Goal: Transaction & Acquisition: Purchase product/service

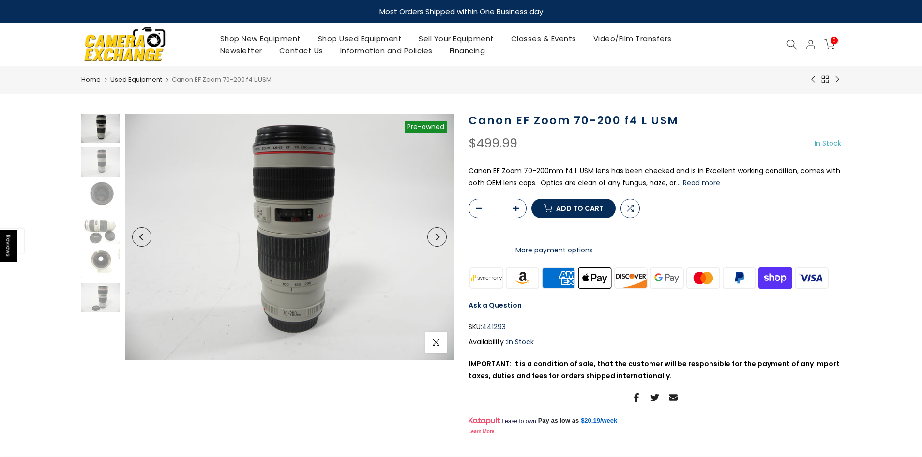
click at [335, 37] on link "Shop Used Equipment" at bounding box center [359, 38] width 101 height 12
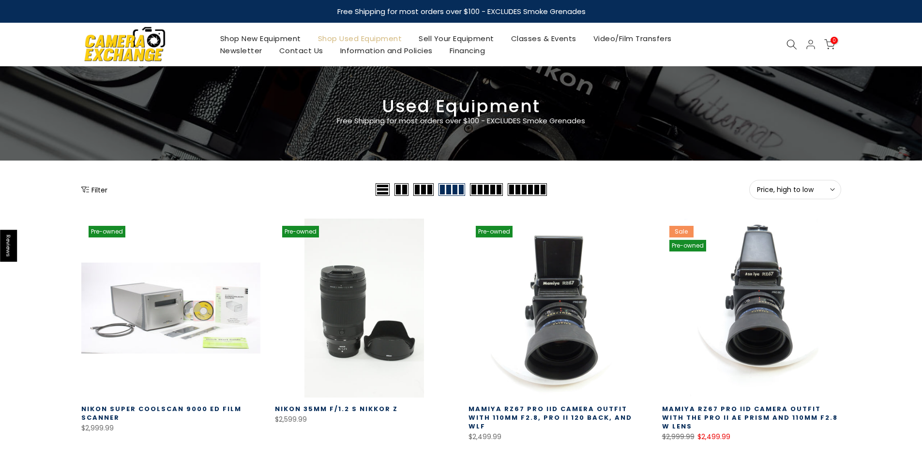
click at [94, 189] on button "Filter" at bounding box center [94, 190] width 26 height 10
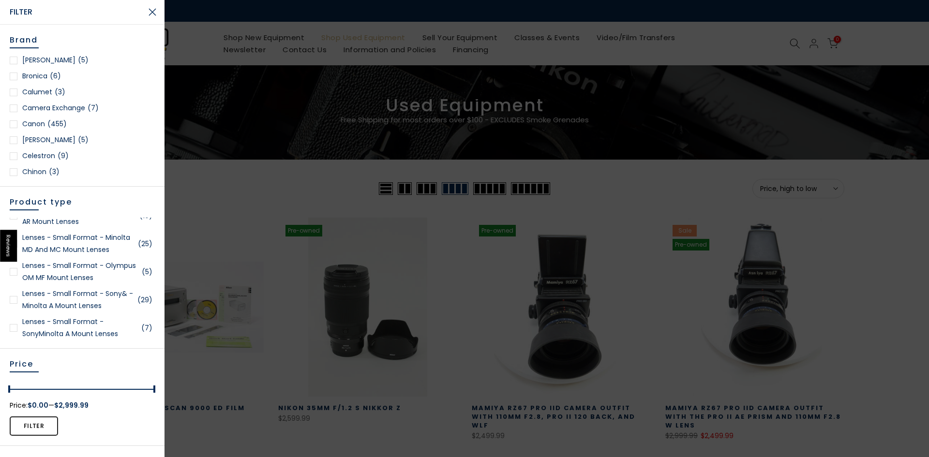
scroll to position [919, 0]
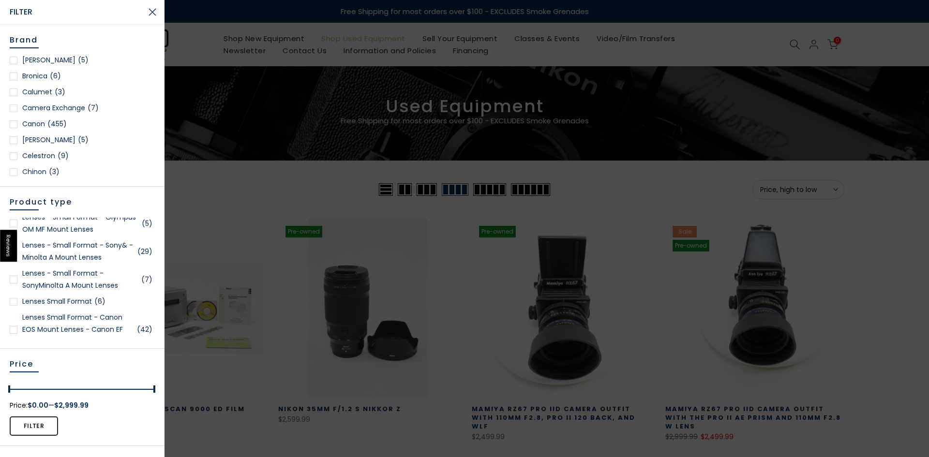
click at [14, 329] on div at bounding box center [14, 330] width 8 height 8
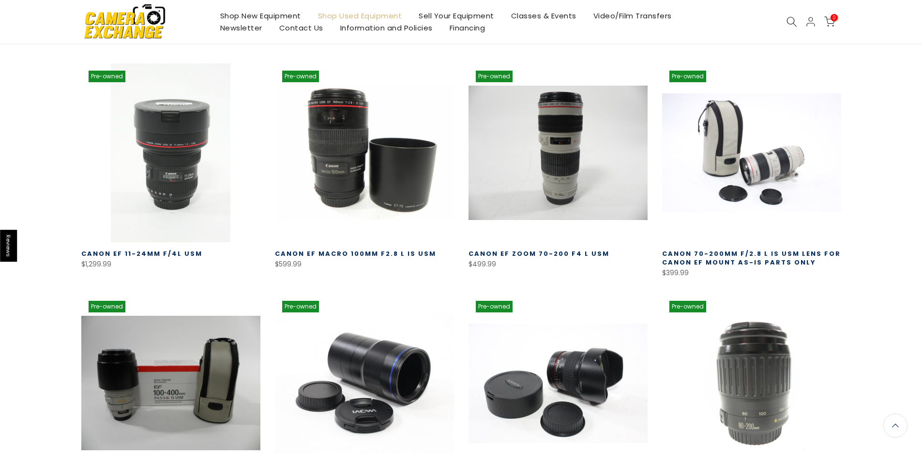
scroll to position [201, 0]
click at [275, 10] on link "Shop New Equipment" at bounding box center [260, 16] width 98 height 12
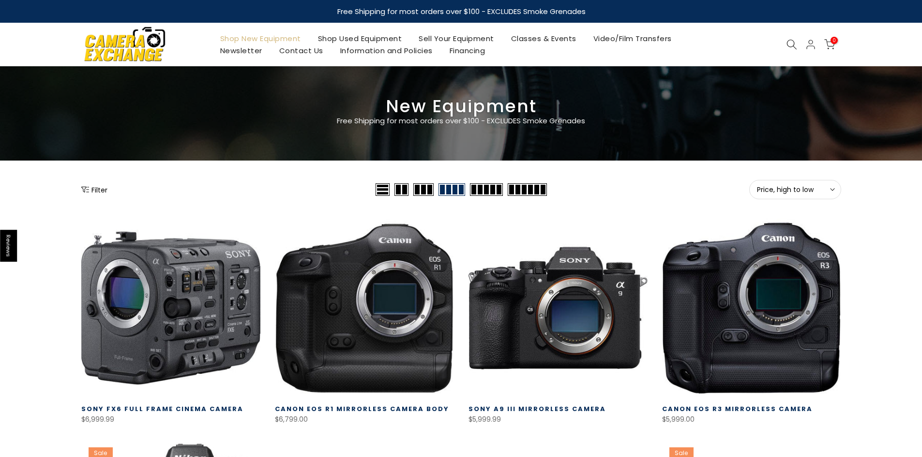
click at [93, 190] on button "Filter" at bounding box center [94, 190] width 26 height 10
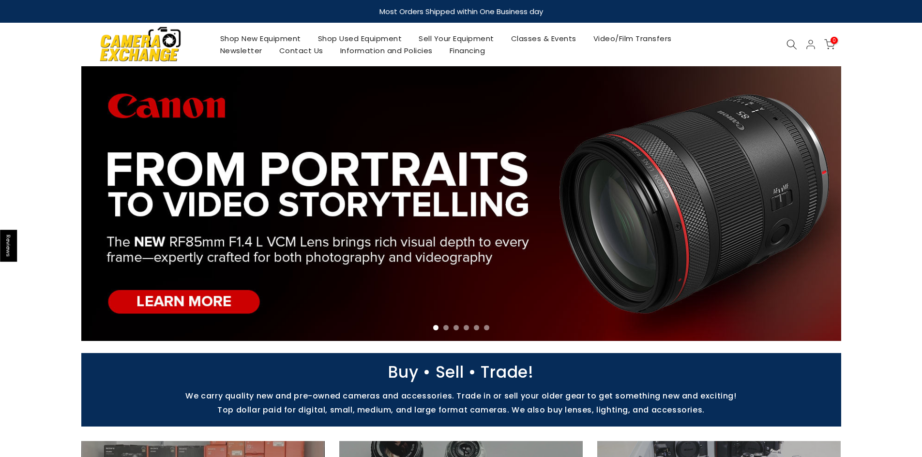
click at [342, 38] on link "Shop Used Equipment" at bounding box center [359, 38] width 101 height 12
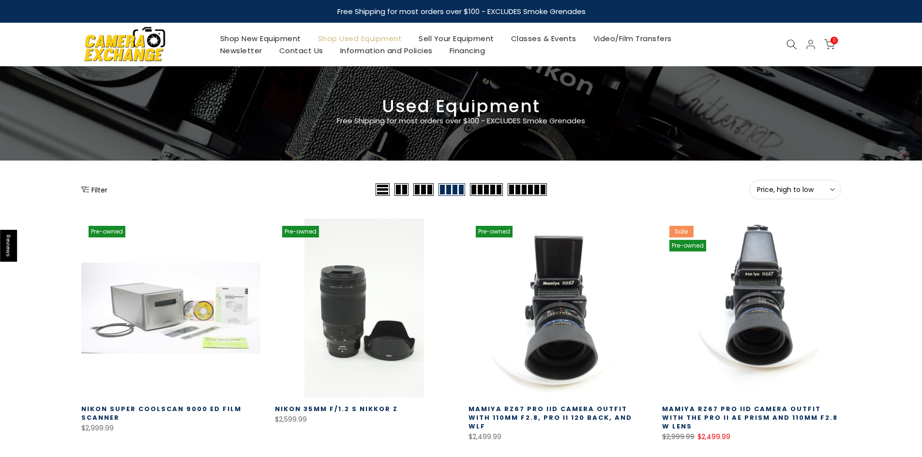
click at [87, 189] on icon "Show filters" at bounding box center [85, 190] width 8 height 8
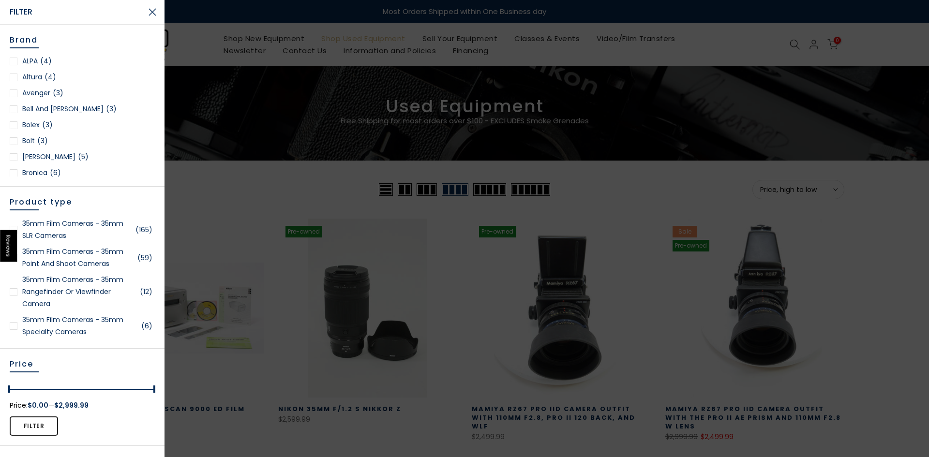
scroll to position [97, 0]
click at [16, 171] on div at bounding box center [14, 173] width 8 height 8
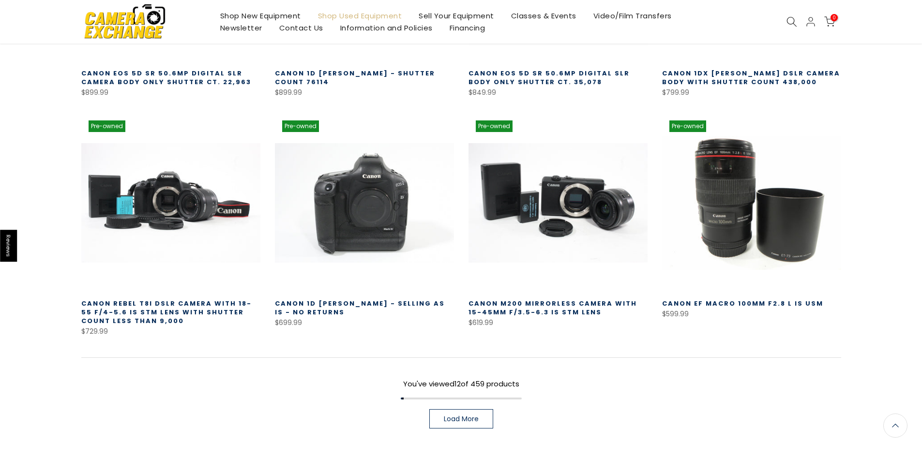
scroll to position [628, 0]
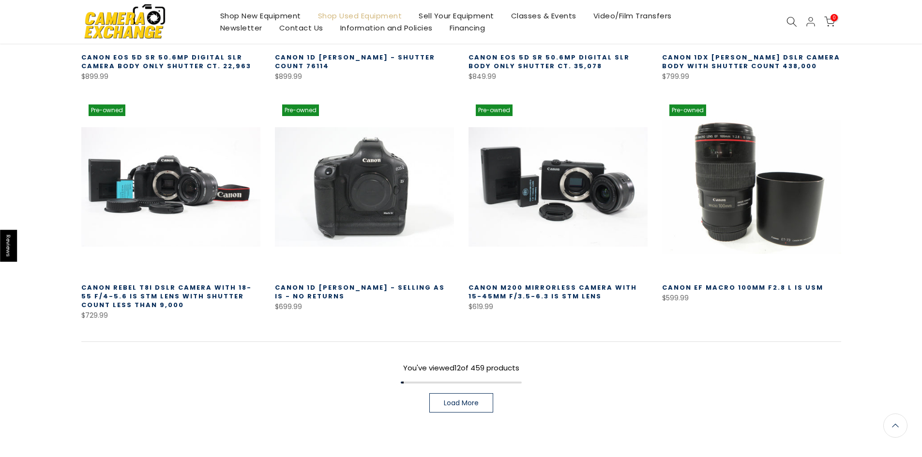
click at [466, 405] on span "Load More" at bounding box center [461, 403] width 35 height 7
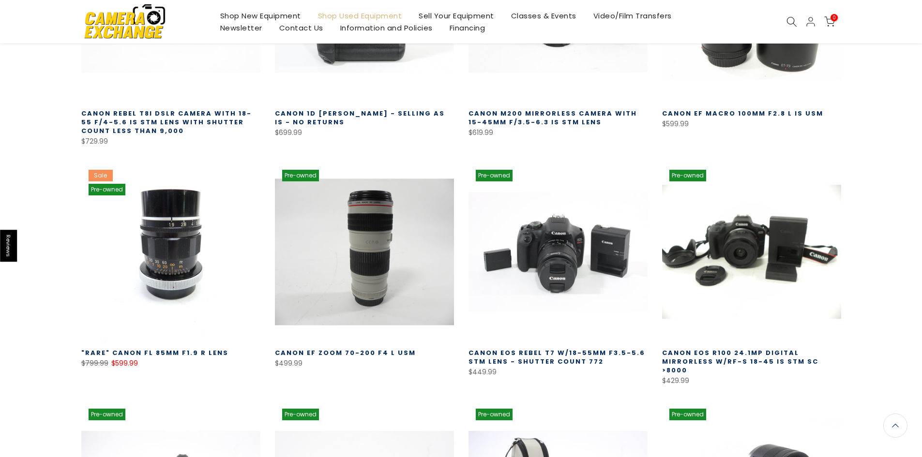
scroll to position [774, 0]
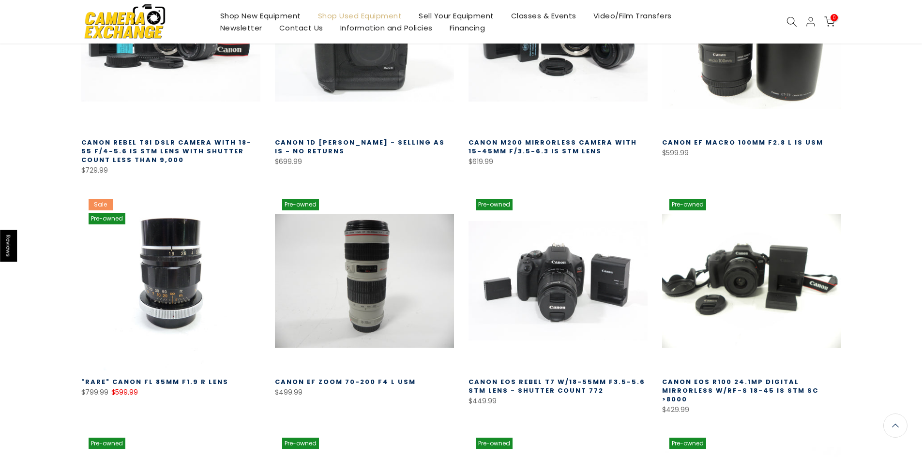
click at [235, 15] on link "Shop New Equipment" at bounding box center [260, 16] width 98 height 12
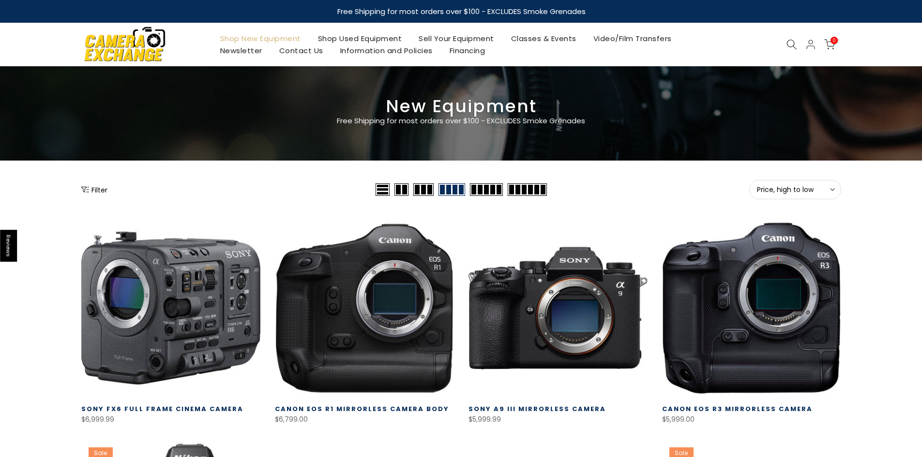
click at [87, 189] on icon "Show filters" at bounding box center [85, 190] width 8 height 8
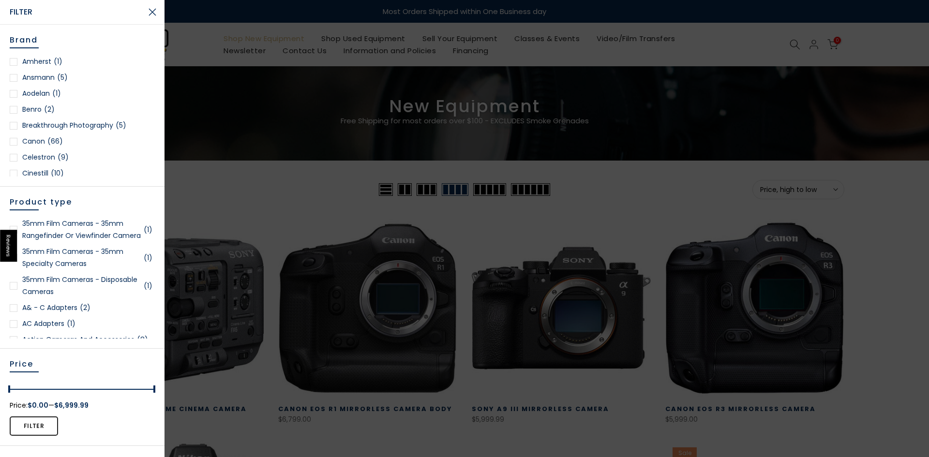
click at [14, 140] on div at bounding box center [14, 142] width 8 height 8
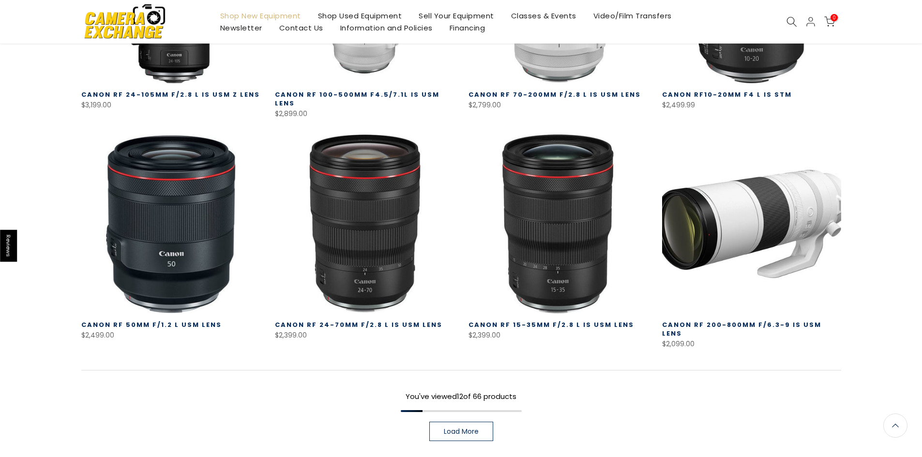
scroll to position [717, 0]
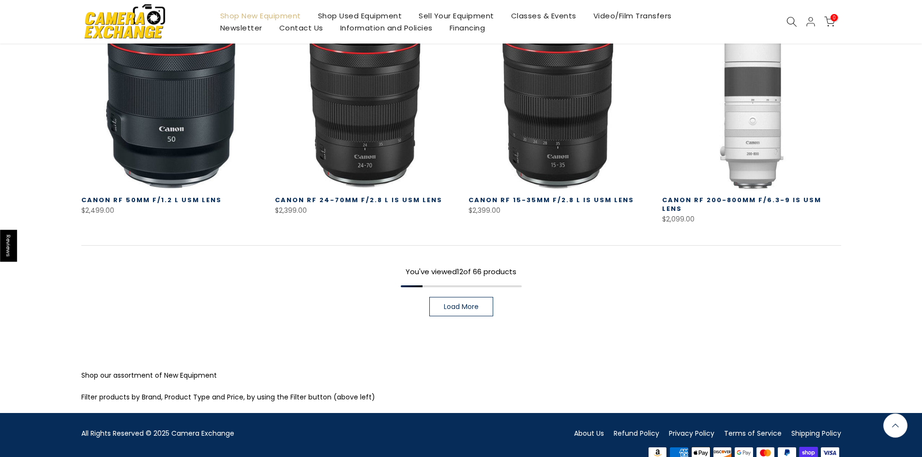
click at [458, 303] on span "Load More" at bounding box center [461, 306] width 35 height 7
